Goal: Task Accomplishment & Management: Manage account settings

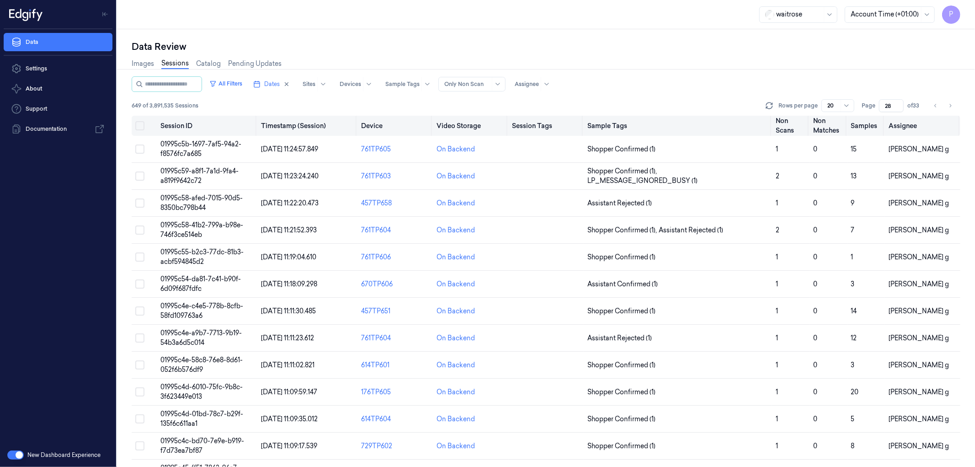
click at [482, 125] on th "Video Storage" at bounding box center [470, 126] width 75 height 20
click at [618, 102] on div "649 of 3,891,535 Sessions Rows per page 20 Page 28 of 33" at bounding box center [546, 105] width 829 height 13
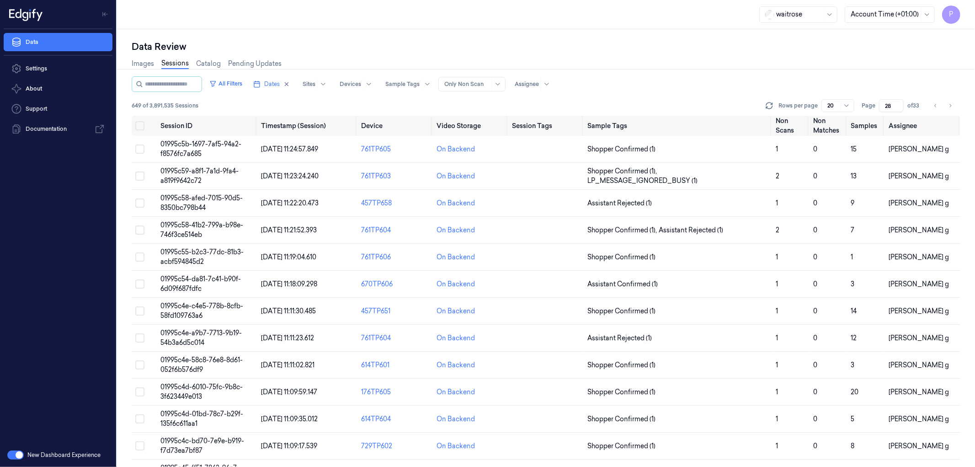
click at [672, 93] on div "All Filters Dates Sites Devices Sample Tags Alert Type Only Non Scan Assignee 6…" at bounding box center [546, 95] width 829 height 39
click at [949, 102] on icon "Go to next page" at bounding box center [949, 105] width 5 height 7
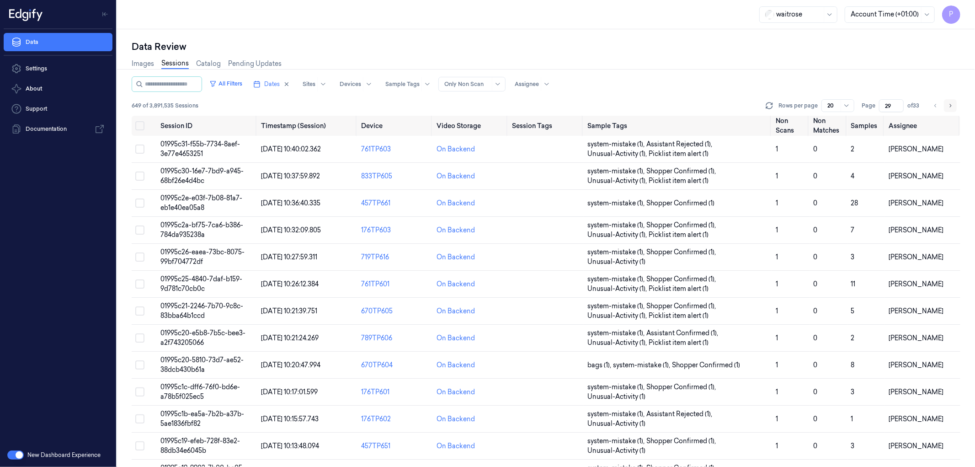
click at [949, 106] on icon "Go to next page" at bounding box center [949, 105] width 5 height 7
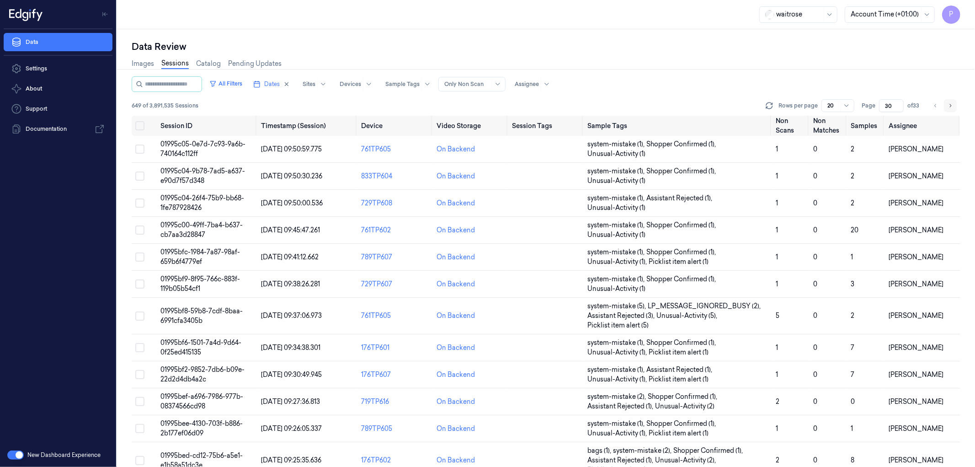
click at [951, 105] on icon "Go to next page" at bounding box center [951, 105] width 2 height 3
type input "31"
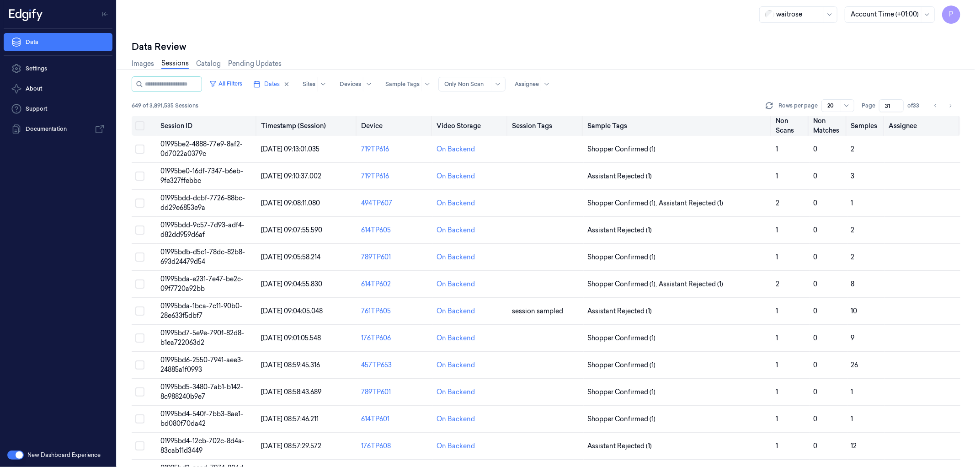
click at [136, 124] on button "Select all" at bounding box center [139, 125] width 9 height 9
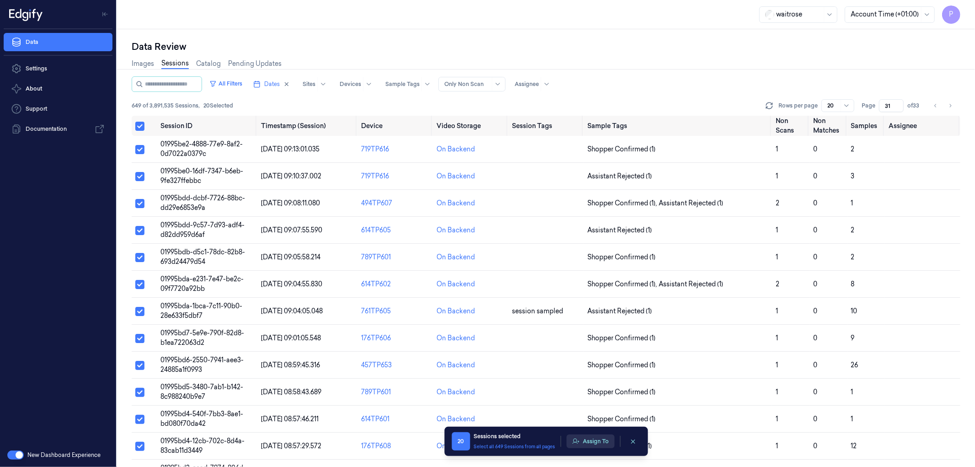
click at [586, 442] on button "Assign To" at bounding box center [590, 441] width 48 height 14
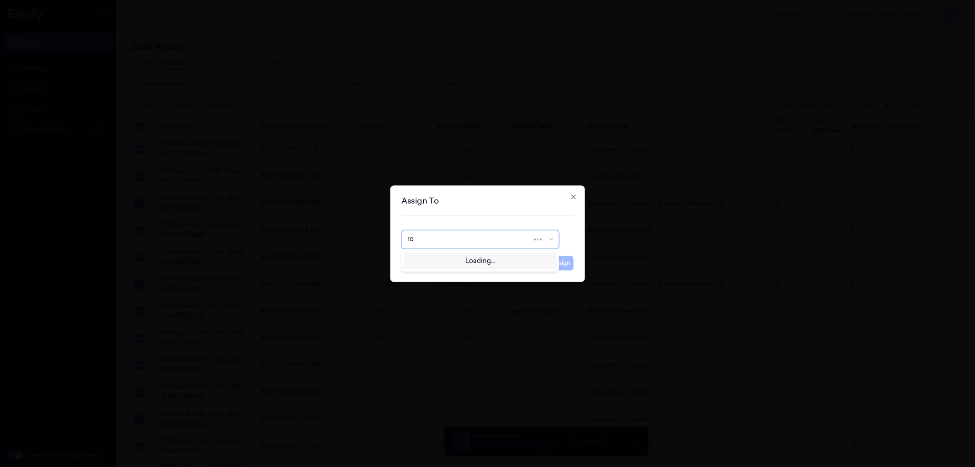
type input "roh"
click at [495, 261] on div "[PERSON_NAME]" at bounding box center [479, 260] width 145 height 10
click at [563, 261] on button "Assign" at bounding box center [560, 262] width 25 height 15
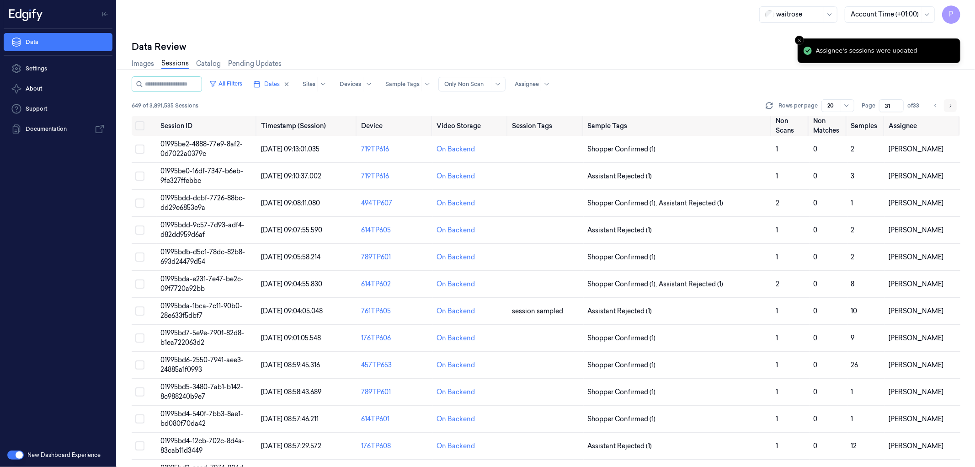
click at [951, 106] on icon "Go to next page" at bounding box center [951, 105] width 2 height 3
type input "32"
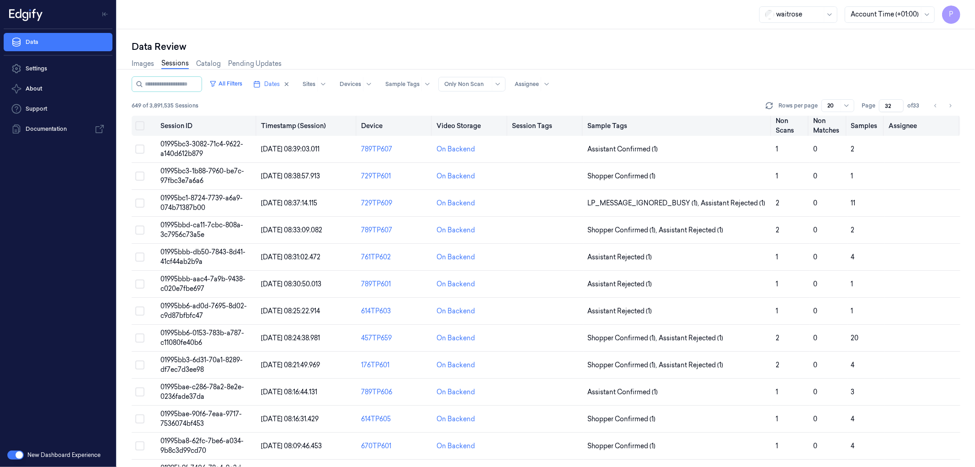
click at [138, 128] on button "Select all" at bounding box center [139, 125] width 9 height 9
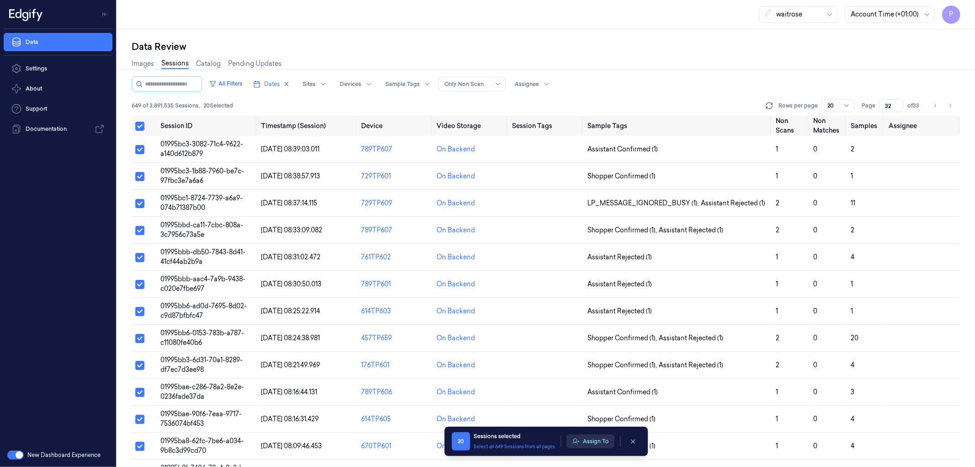
click at [591, 444] on button "Assign To" at bounding box center [590, 441] width 48 height 14
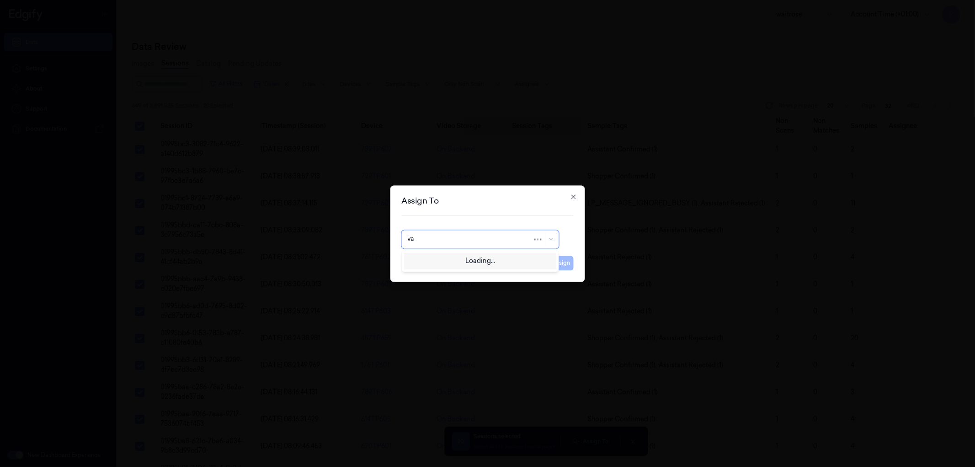
type input "var"
click at [456, 258] on div "[PERSON_NAME]" at bounding box center [479, 260] width 145 height 10
click at [563, 261] on button "Assign" at bounding box center [560, 262] width 25 height 15
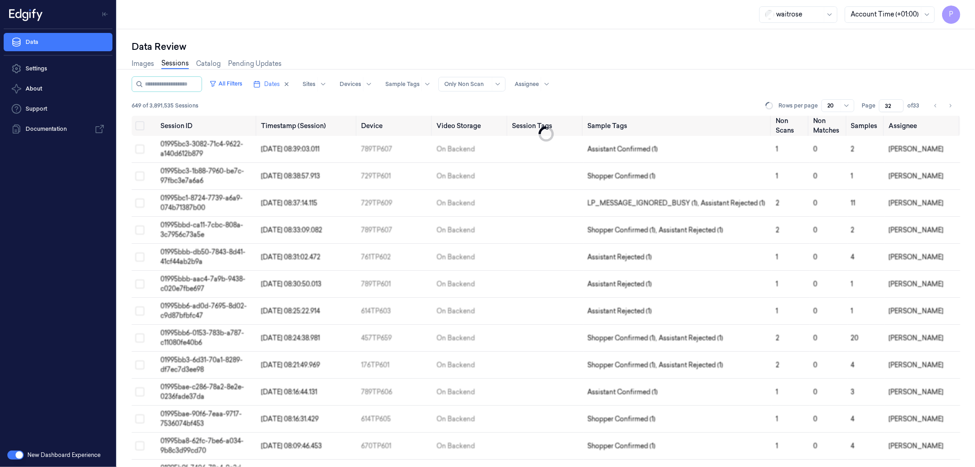
click at [650, 72] on div "Images Sessions Catalog Pending Updates" at bounding box center [546, 64] width 829 height 23
click at [550, 80] on icon at bounding box center [546, 83] width 7 height 7
type input "roh"
click at [689, 81] on div "All Filters Dates Sites Devices Sample Tags Alert Type Only Non Scan Assignee" at bounding box center [546, 84] width 829 height 16
click at [935, 104] on icon "Go to previous page" at bounding box center [935, 105] width 2 height 3
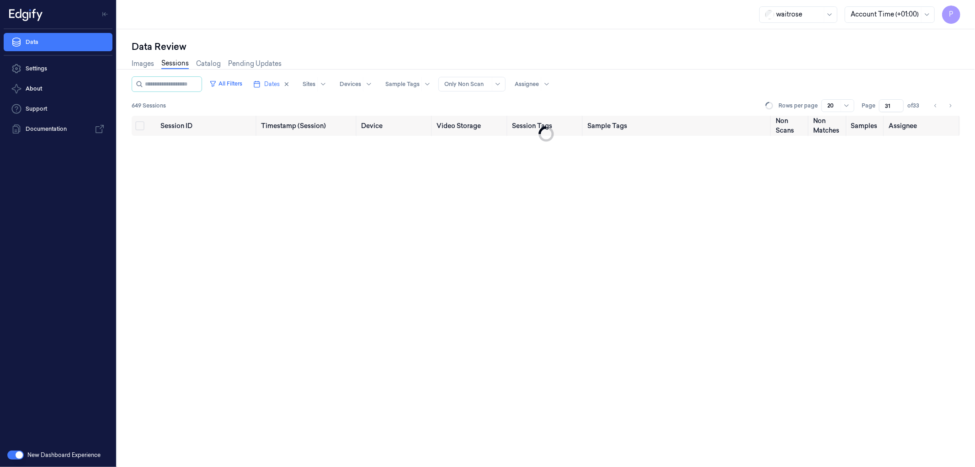
click at [889, 105] on input "31" at bounding box center [891, 105] width 25 height 13
type input "3"
click at [848, 88] on div "All Filters Dates Sites Devices Sample Tags Alert Type Only Non Scan Assignee" at bounding box center [546, 84] width 829 height 16
